Goal: Navigation & Orientation: Find specific page/section

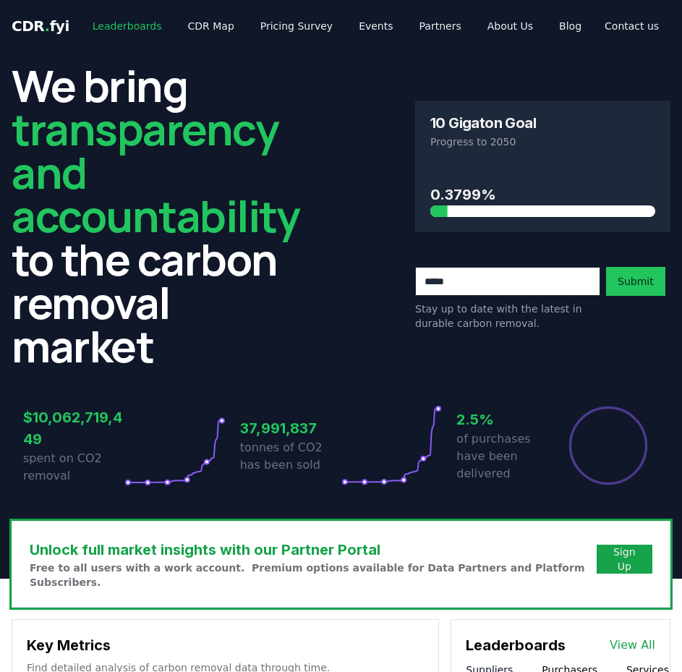
click at [105, 24] on link "Leaderboards" at bounding box center [127, 26] width 93 height 26
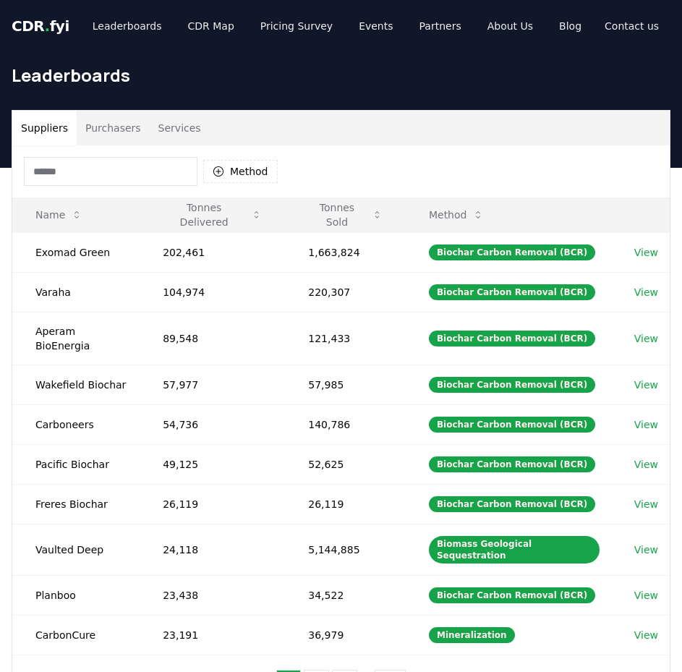
click at [126, 132] on button "Purchasers" at bounding box center [113, 128] width 73 height 35
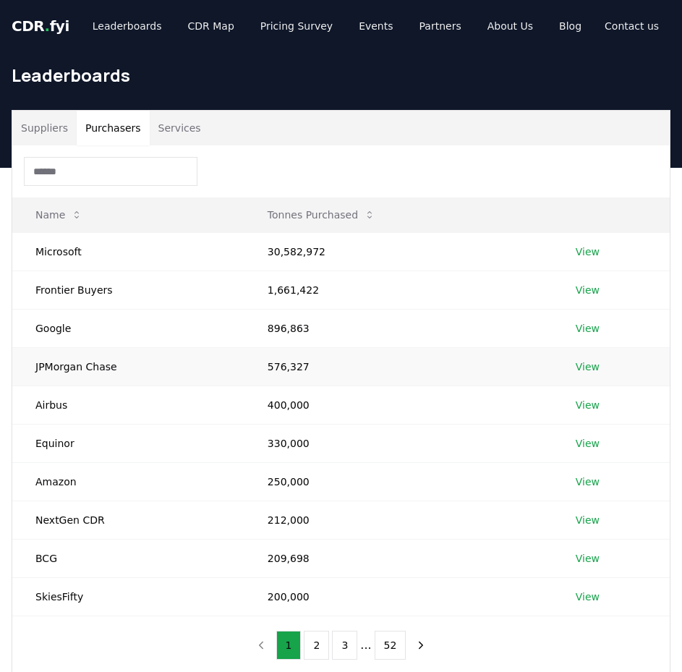
click at [596, 369] on link "View" at bounding box center [587, 366] width 24 height 14
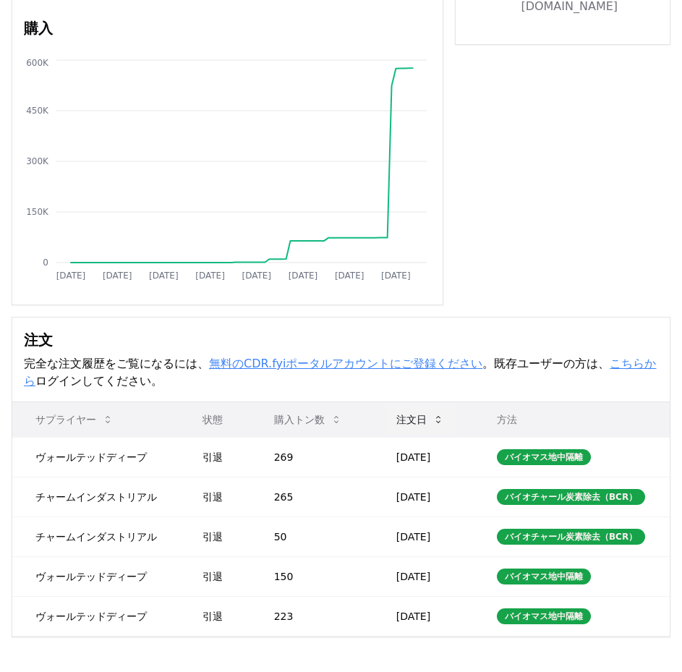
scroll to position [72, 0]
